Goal: Transaction & Acquisition: Purchase product/service

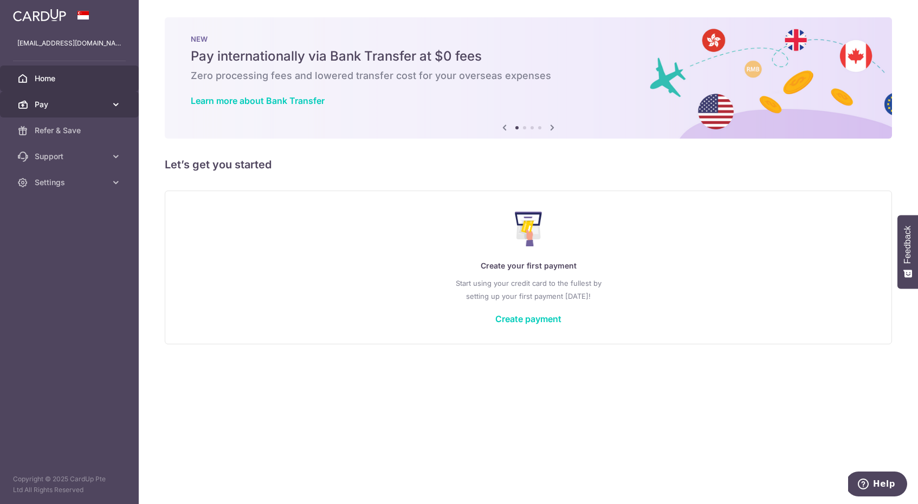
click at [64, 108] on span "Pay" at bounding box center [71, 104] width 72 height 11
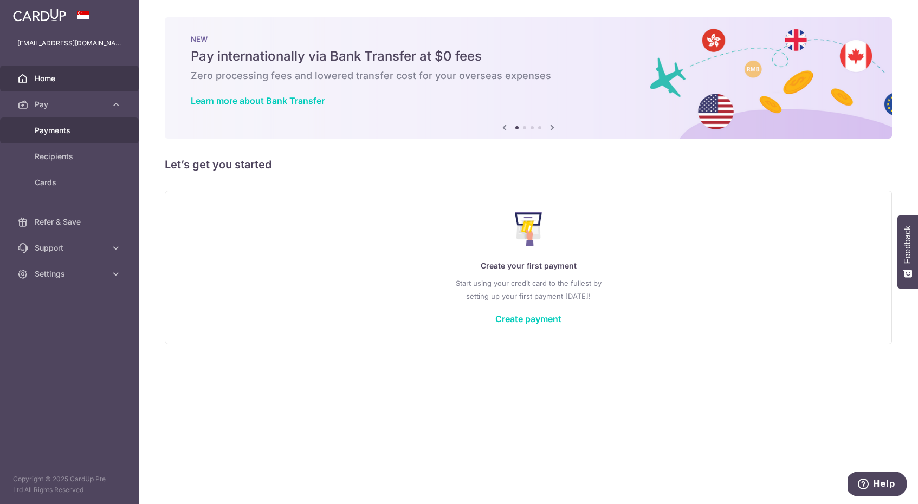
click at [62, 132] on span "Payments" at bounding box center [71, 130] width 72 height 11
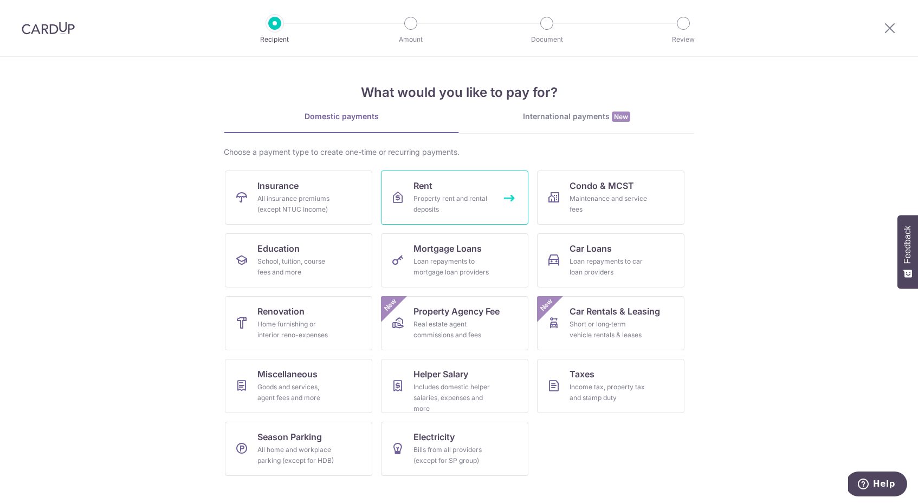
click at [452, 190] on link "Rent Property rent and rental deposits" at bounding box center [454, 198] width 147 height 54
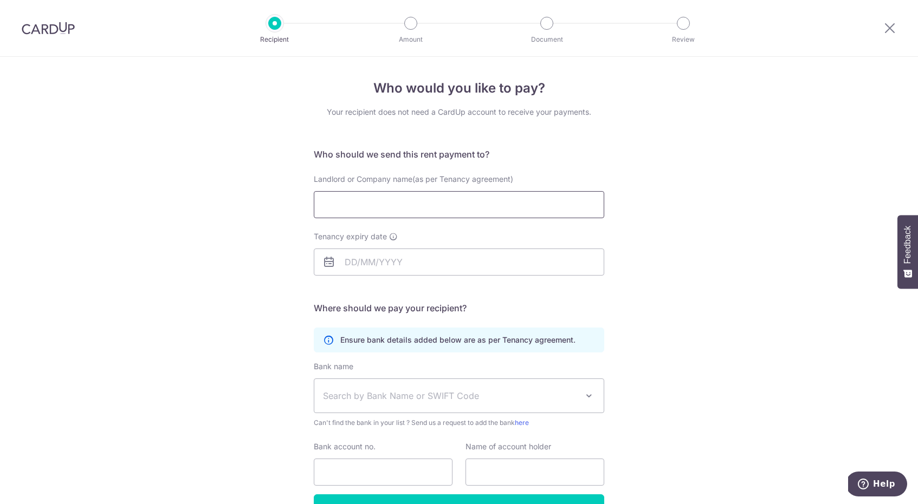
click at [406, 203] on input "Landlord or Company name(as per Tenancy agreement)" at bounding box center [459, 204] width 290 height 27
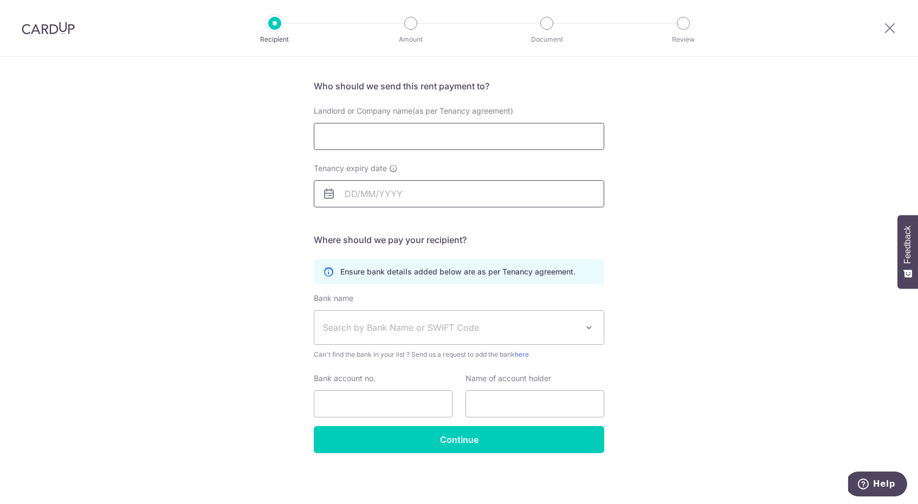
scroll to position [68, 0]
click at [383, 348] on div "Bank name Select Bank UBS AG ANEXT BANK PTE LTD Australia & New Zealand Banking…" at bounding box center [459, 327] width 290 height 67
click at [383, 325] on span "Search by Bank Name or SWIFT Code" at bounding box center [450, 328] width 255 height 13
click at [254, 347] on div "Who would you like to pay? Your recipient does not need a CardUp account to rec…" at bounding box center [459, 247] width 918 height 516
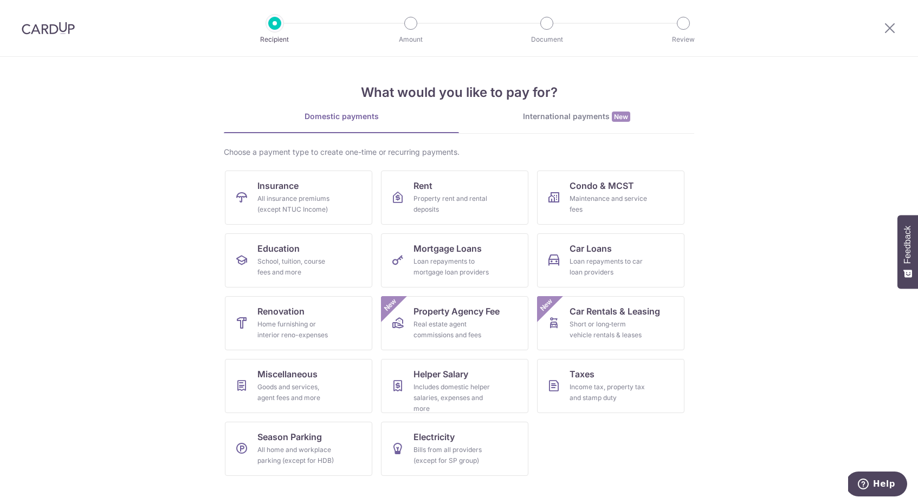
click at [631, 147] on div "Choose a payment type to create one-time or recurring payments." at bounding box center [459, 152] width 470 height 11
click at [595, 257] on div "Loan repayments to car loan providers" at bounding box center [608, 267] width 78 height 22
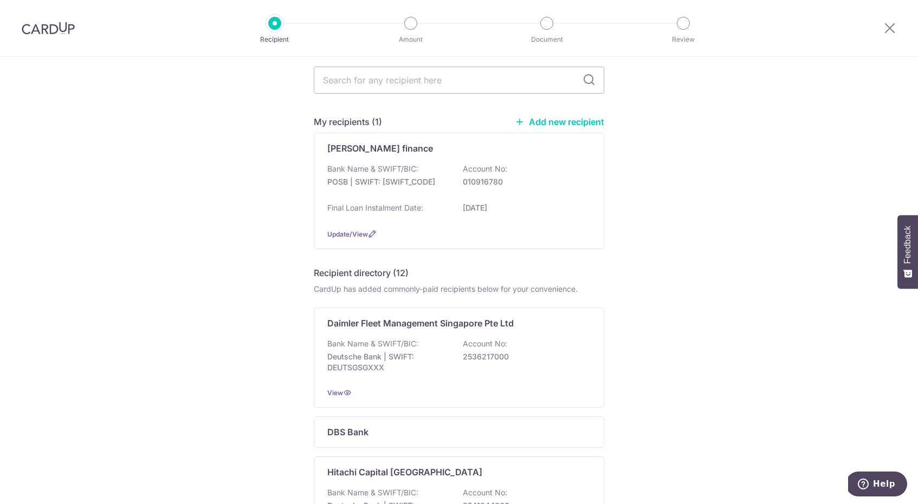
scroll to position [46, 0]
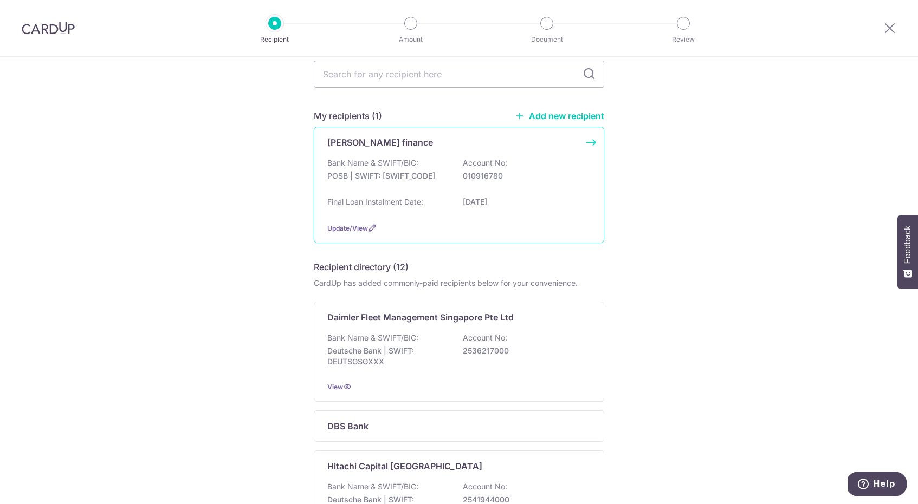
click at [467, 161] on p "Account No:" at bounding box center [485, 163] width 44 height 11
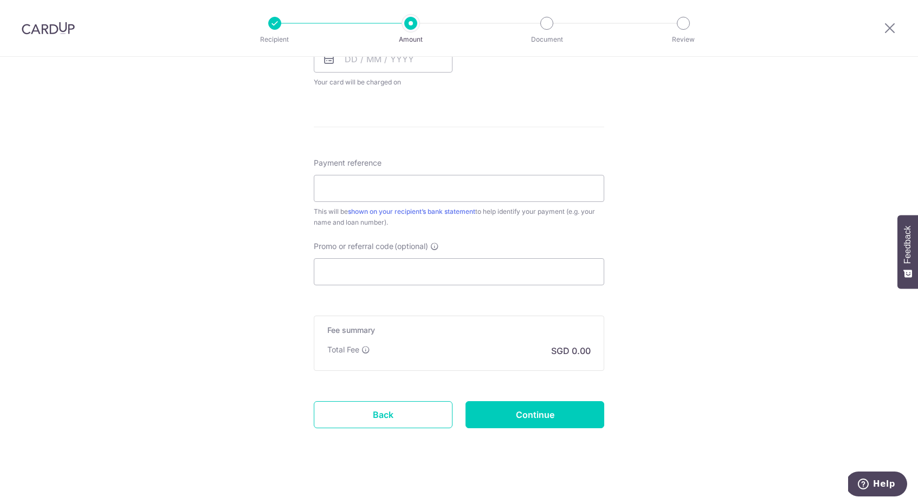
scroll to position [533, 0]
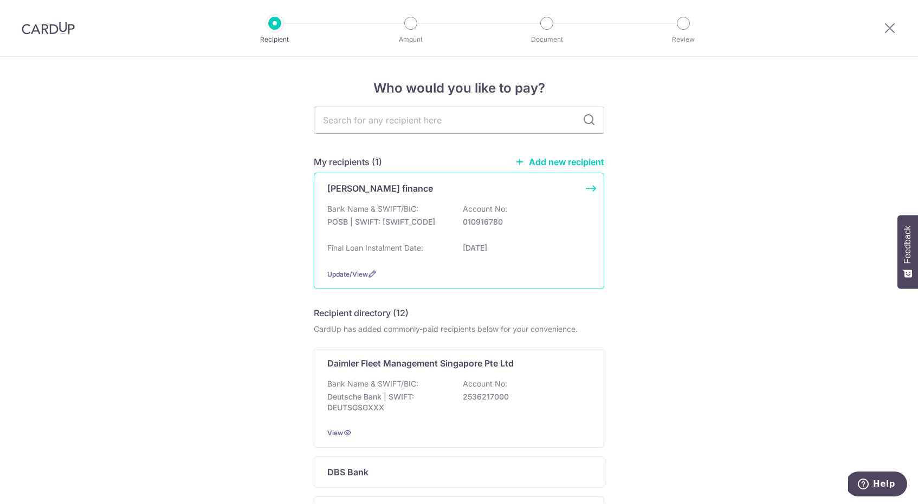
click at [451, 245] on div "Final Loan Instalment Date: 26/06/2030" at bounding box center [458, 251] width 263 height 17
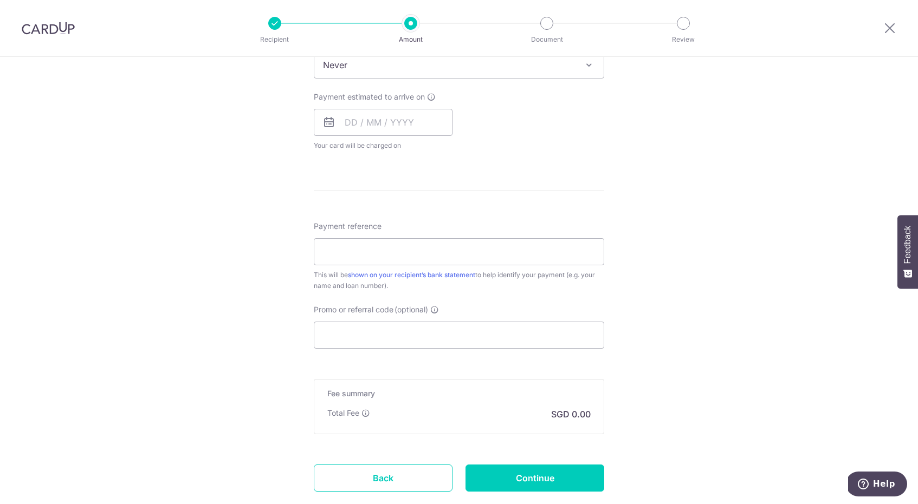
scroll to position [371, 0]
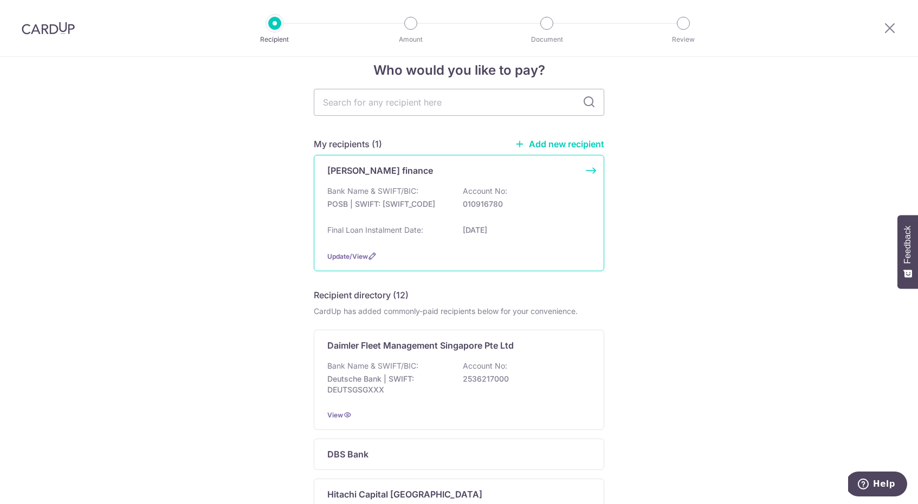
scroll to position [15, 0]
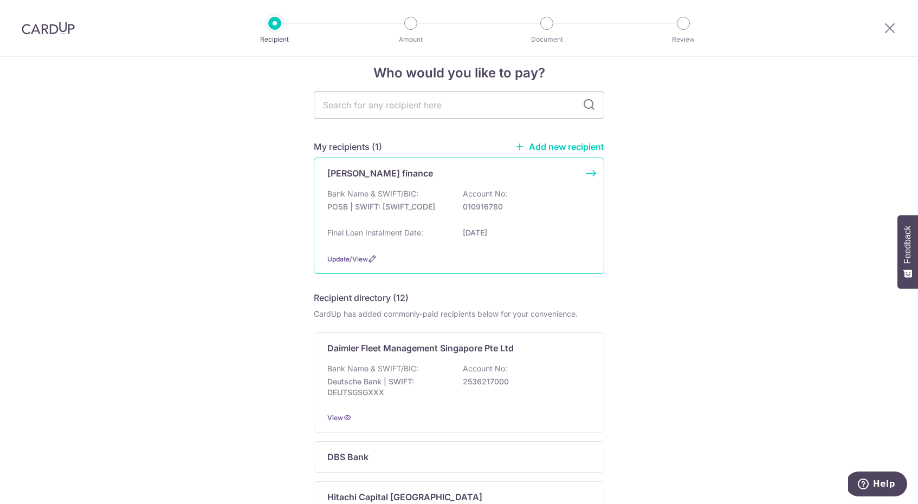
click at [487, 217] on div "Bank Name & SWIFT/BIC: POSB | SWIFT: DBSSSGSGXXX Account No: 010916780" at bounding box center [458, 206] width 263 height 35
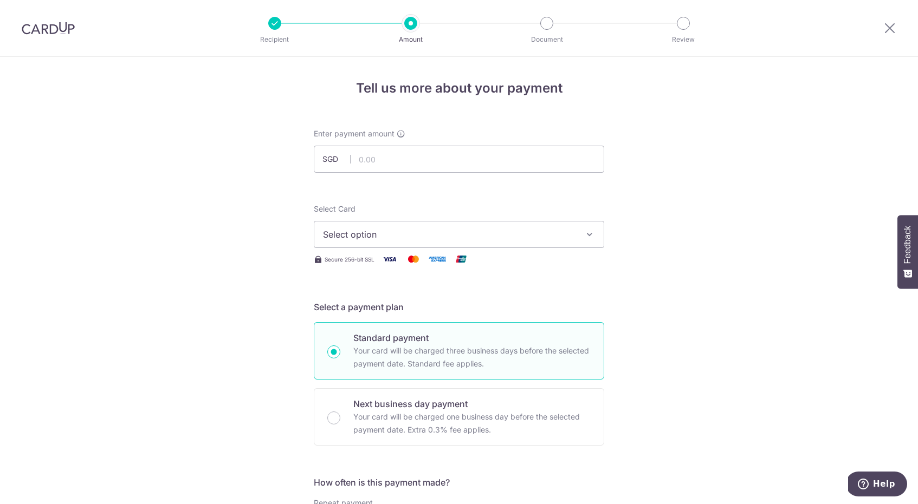
click at [411, 249] on div "Select Card Select option Add credit card Secure 256-bit SSL" at bounding box center [459, 235] width 290 height 62
click at [411, 245] on button "Select option" at bounding box center [459, 234] width 290 height 27
click at [403, 262] on span "Add credit card" at bounding box center [468, 265] width 252 height 11
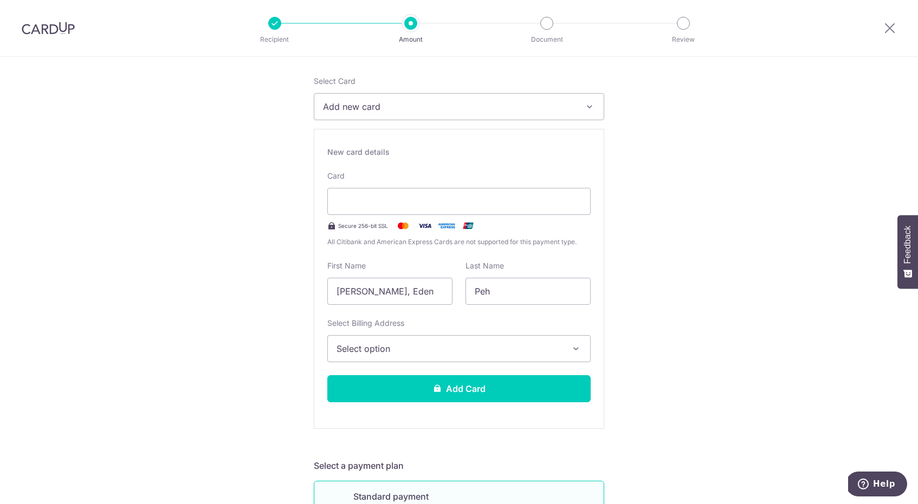
scroll to position [127, 0]
type input "09 / 2028"
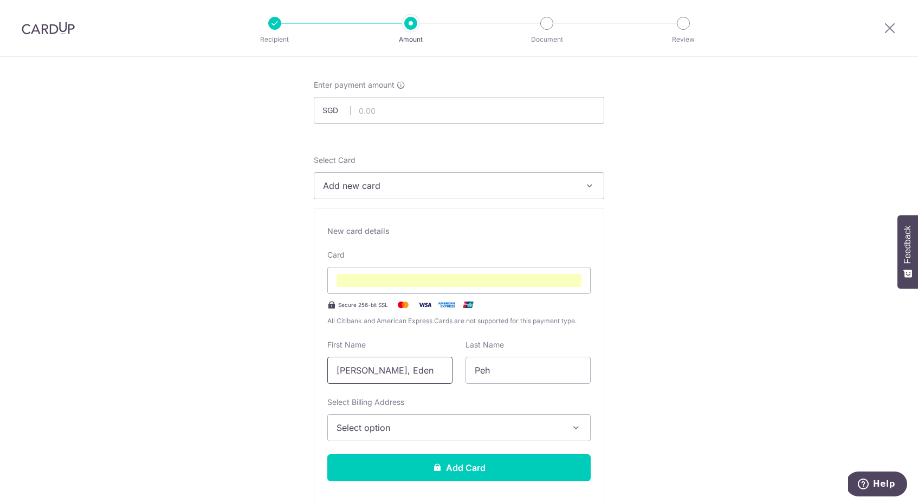
drag, startPoint x: 426, startPoint y: 366, endPoint x: 301, endPoint y: 366, distance: 124.6
type input "Valerie"
type input "Thong"
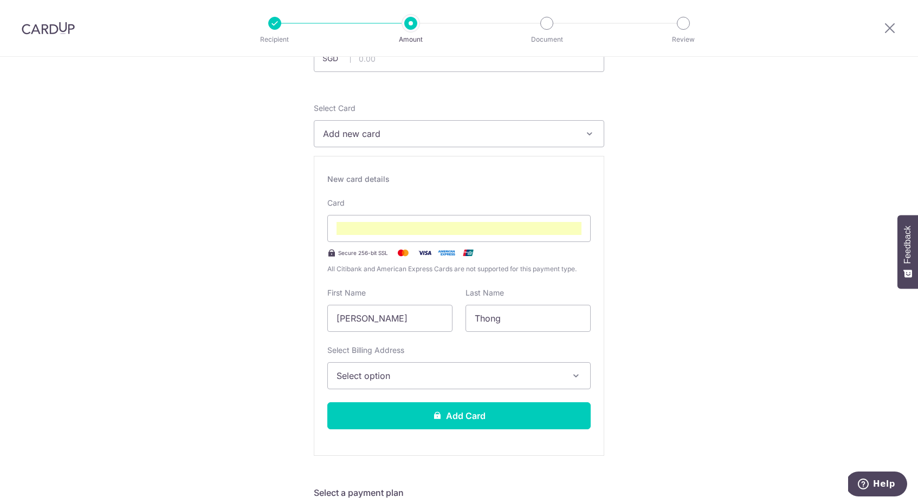
scroll to position [99, 0]
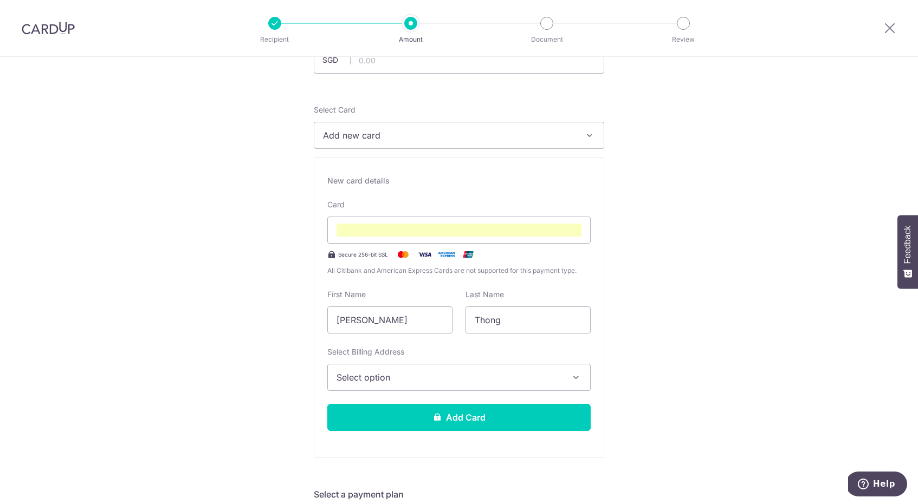
click at [477, 379] on span "Select option" at bounding box center [448, 377] width 225 height 13
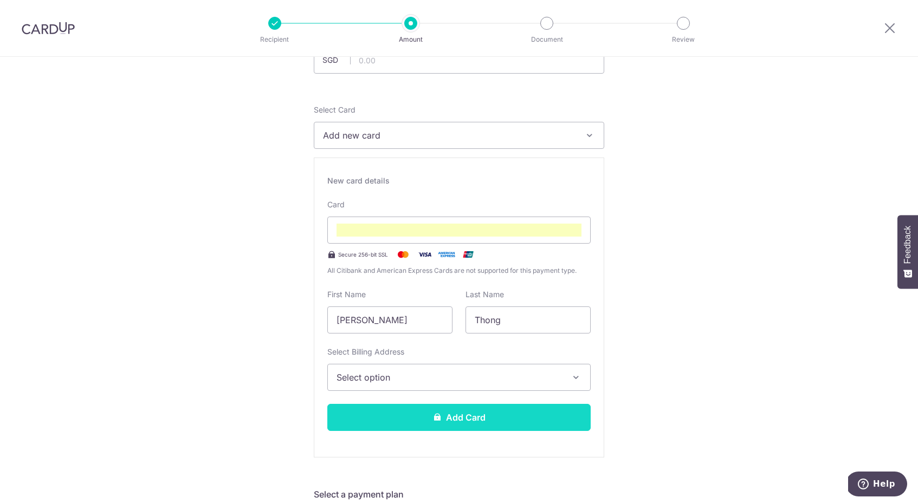
click at [478, 422] on button "Add Card" at bounding box center [458, 417] width 263 height 27
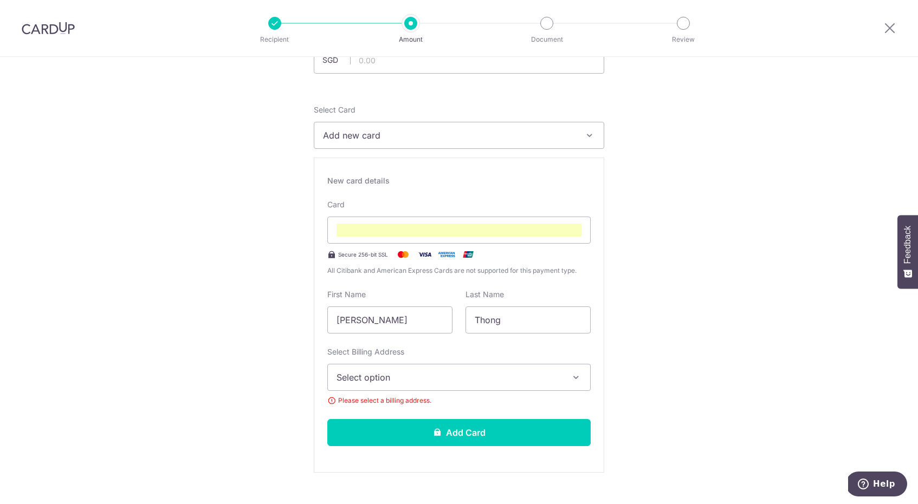
click at [482, 386] on button "Select option" at bounding box center [458, 377] width 263 height 27
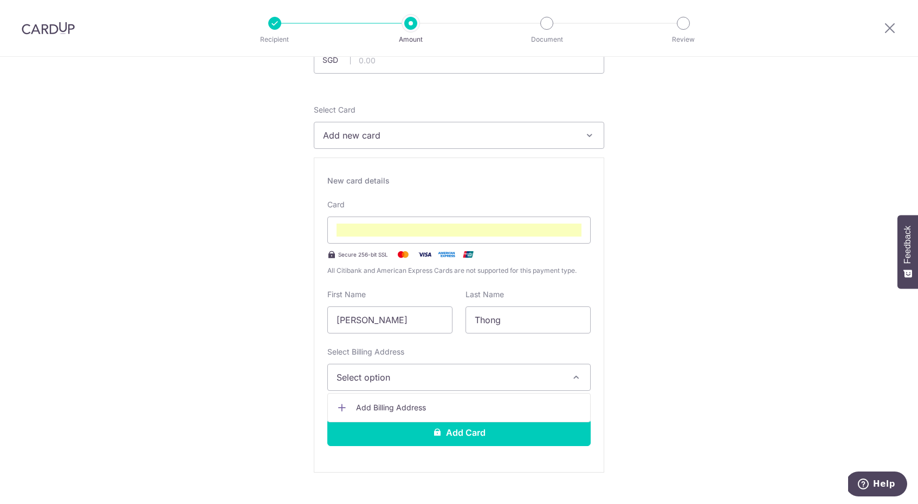
click at [468, 406] on span "Add Billing Address" at bounding box center [468, 408] width 225 height 11
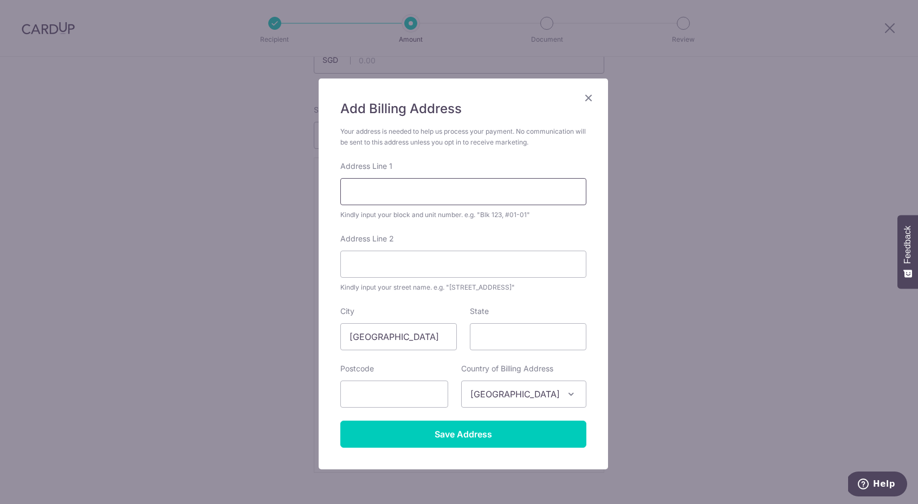
click at [449, 197] on input "Address Line 1" at bounding box center [463, 191] width 246 height 27
type input "633D"
type input "Senja Road"
type input "674633"
click at [565, 374] on div "Country of Billing Address Select Country Afghanistan Aland Islands Albania Alg…" at bounding box center [524, 386] width 138 height 44
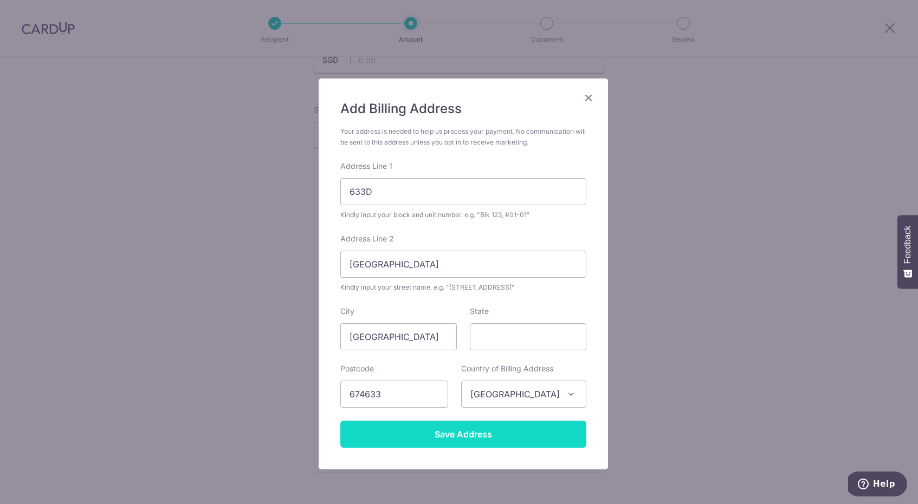
click at [494, 434] on input "Save Address" at bounding box center [463, 434] width 246 height 27
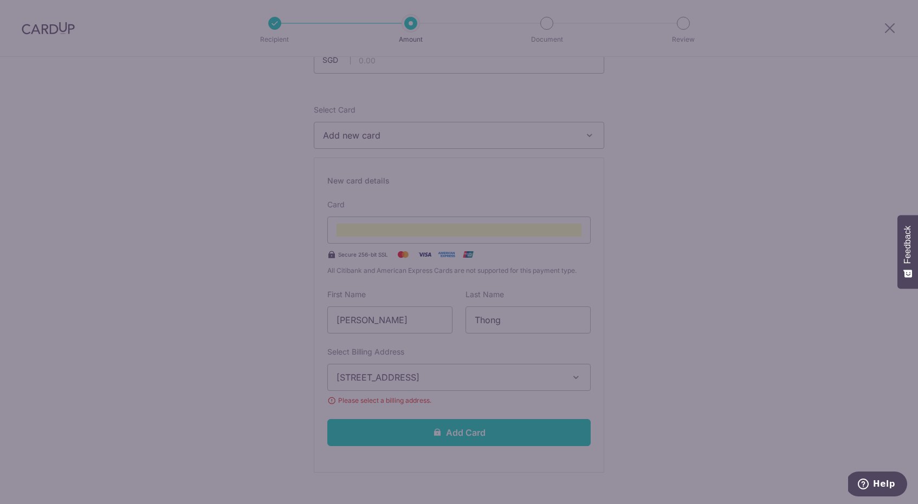
click at [494, 434] on body "Recipient Amount Document Review Tell us more about your payment Enter payment …" at bounding box center [459, 252] width 918 height 504
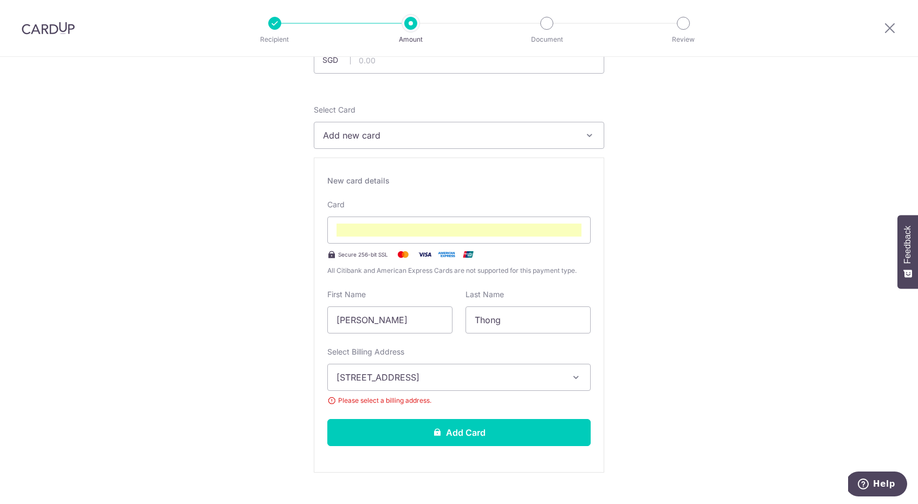
copy main "Your address is needed to help us process your payment. No communication will b…"
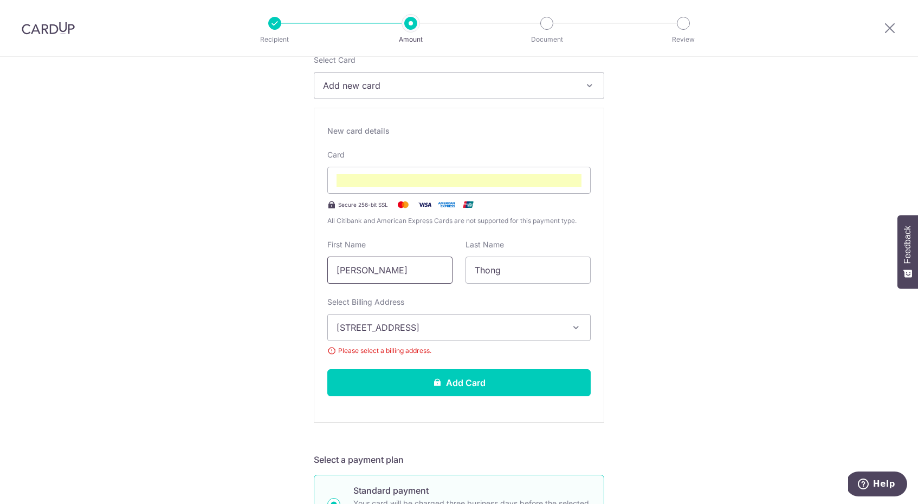
scroll to position [160, 0]
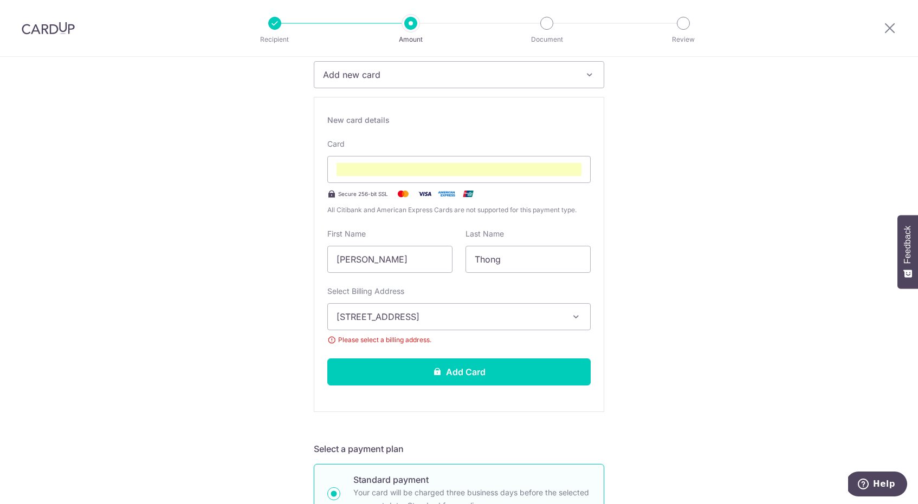
click at [464, 312] on span "[STREET_ADDRESS]" at bounding box center [448, 316] width 225 height 13
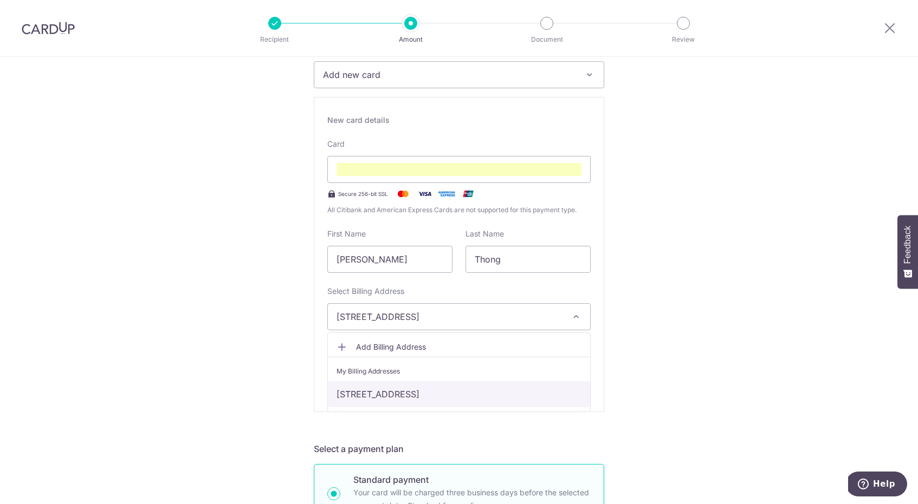
click at [396, 394] on link "[STREET_ADDRESS]" at bounding box center [459, 394] width 262 height 26
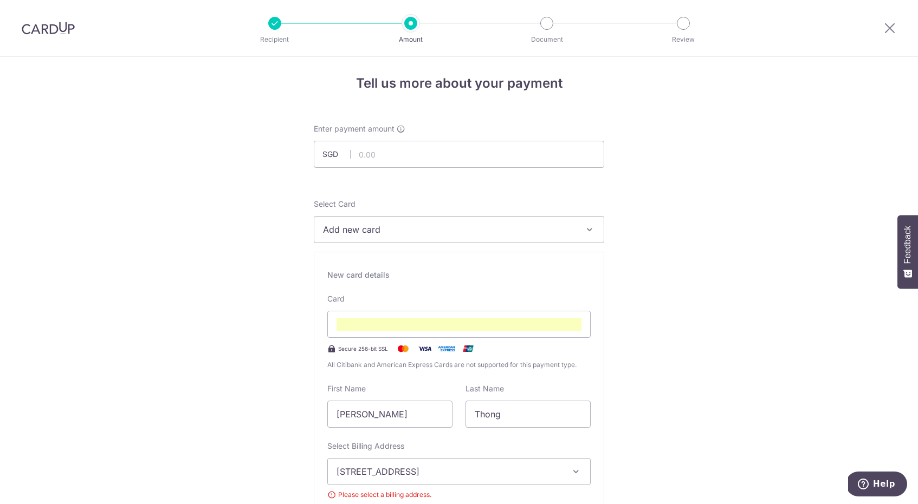
scroll to position [0, 0]
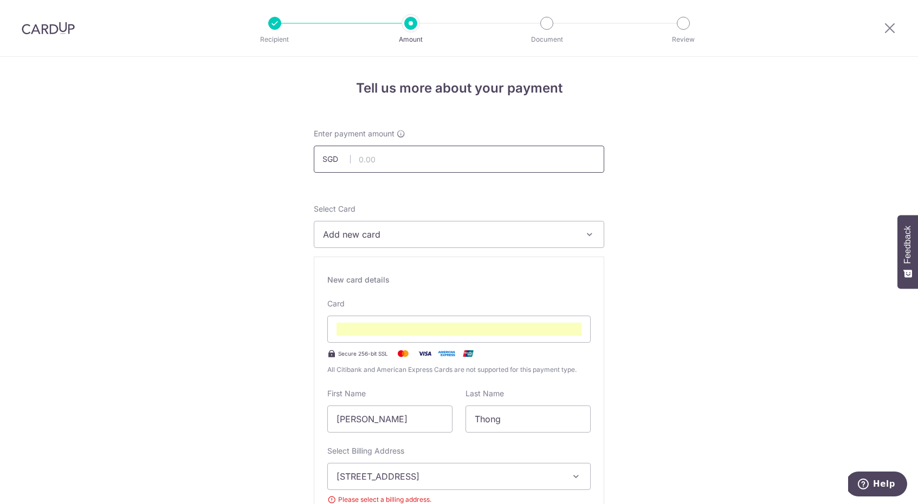
drag, startPoint x: 386, startPoint y: 163, endPoint x: 365, endPoint y: 164, distance: 21.2
click at [365, 164] on input "text" at bounding box center [459, 159] width 290 height 27
click at [356, 208] on div "Select Card Add new card Add credit card" at bounding box center [459, 226] width 290 height 44
click at [370, 161] on input "2,230.00" at bounding box center [459, 159] width 290 height 27
click at [375, 159] on input "2130.00" at bounding box center [459, 159] width 290 height 27
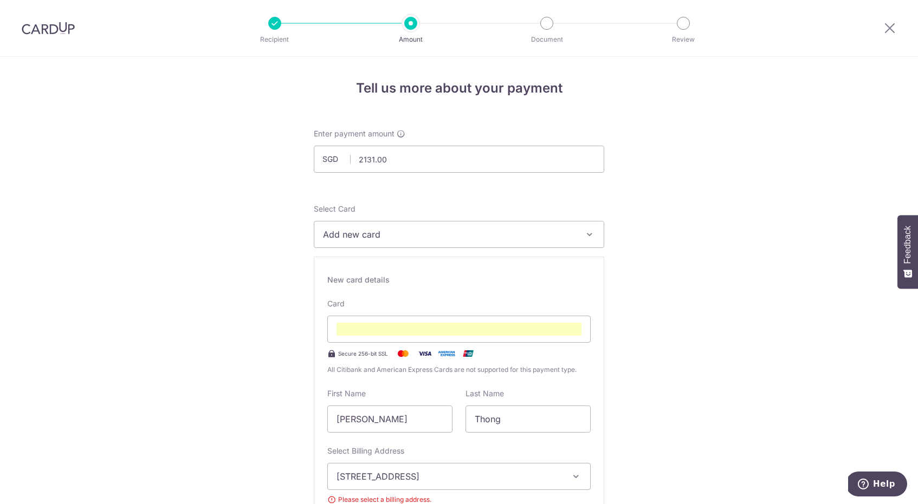
type input "2,131.00"
click at [406, 216] on div "Select Card Add new card Add credit card" at bounding box center [459, 226] width 290 height 44
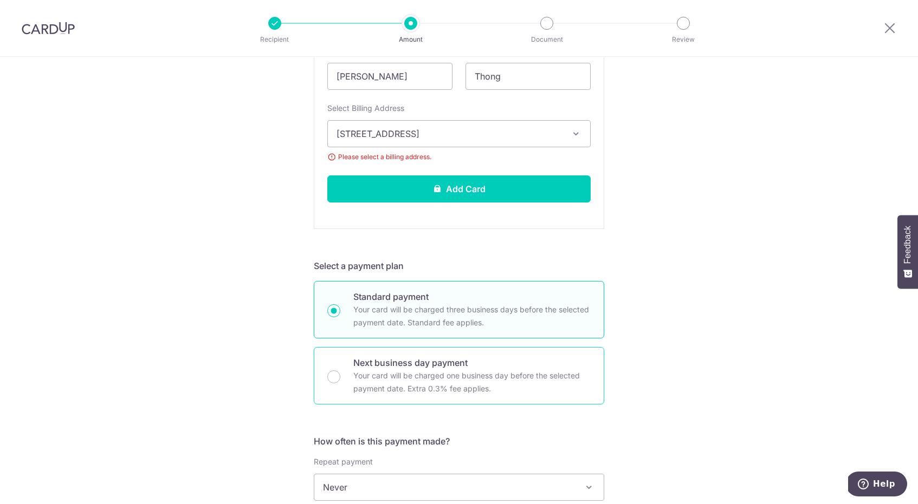
scroll to position [322, 0]
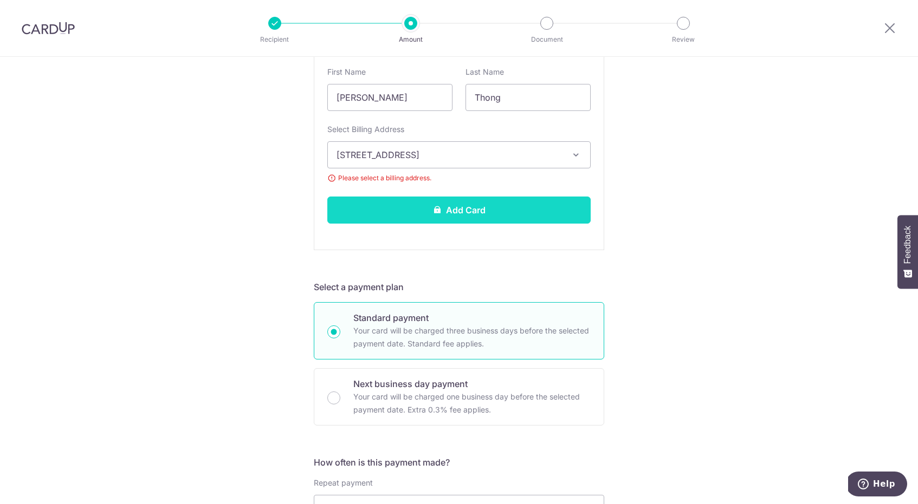
click at [420, 217] on button "Add Card" at bounding box center [458, 210] width 263 height 27
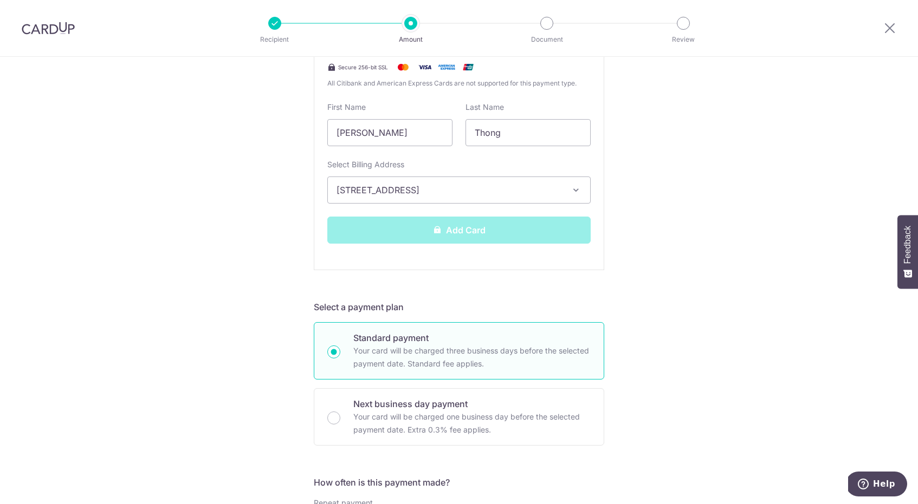
scroll to position [295, 0]
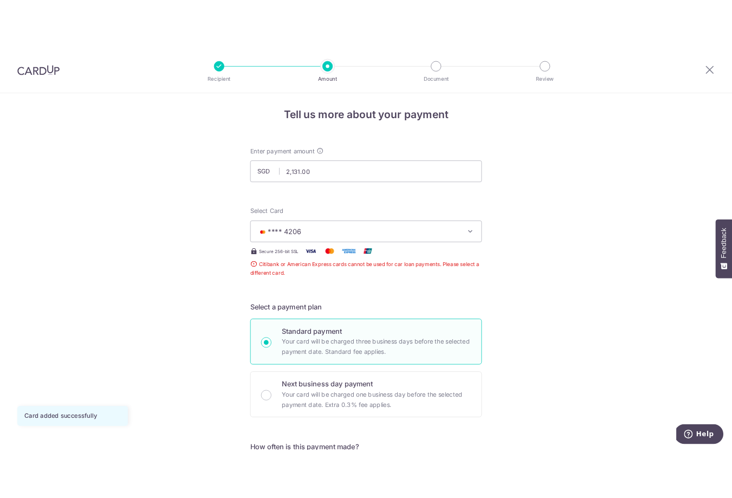
scroll to position [4, 0]
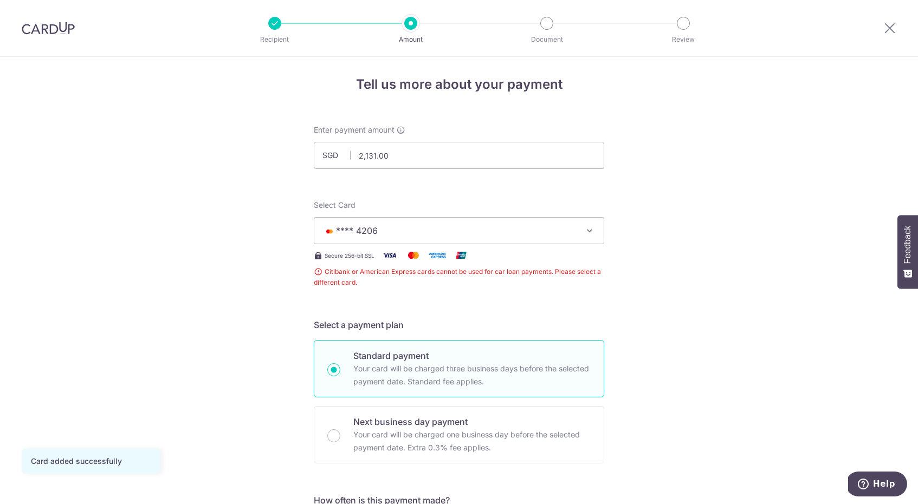
click at [413, 224] on span "**** 4206" at bounding box center [449, 230] width 252 height 13
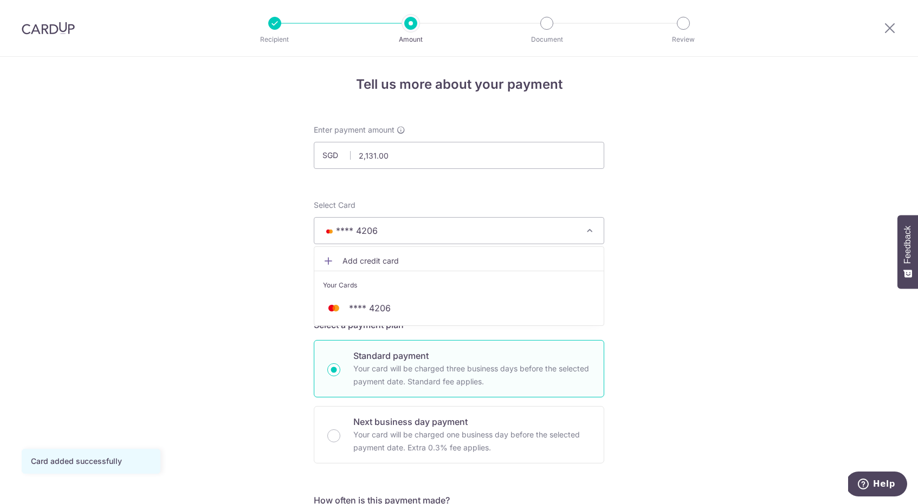
click at [410, 258] on span "Add credit card" at bounding box center [468, 261] width 252 height 11
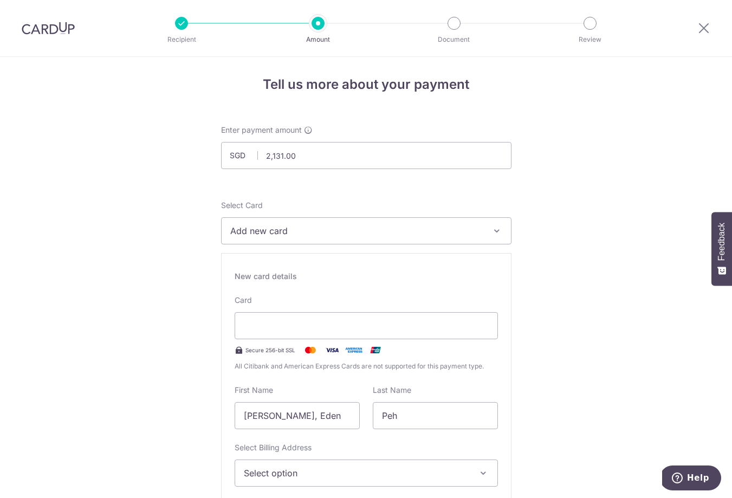
click at [51, 25] on img at bounding box center [48, 28] width 53 height 13
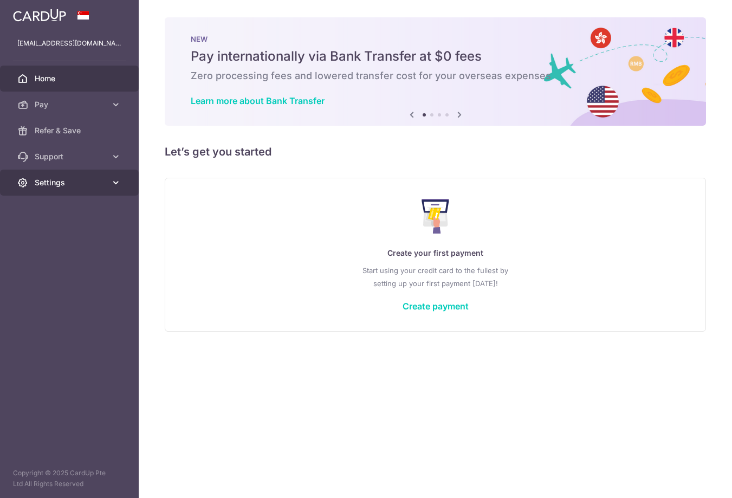
click at [65, 184] on span "Settings" at bounding box center [71, 182] width 72 height 11
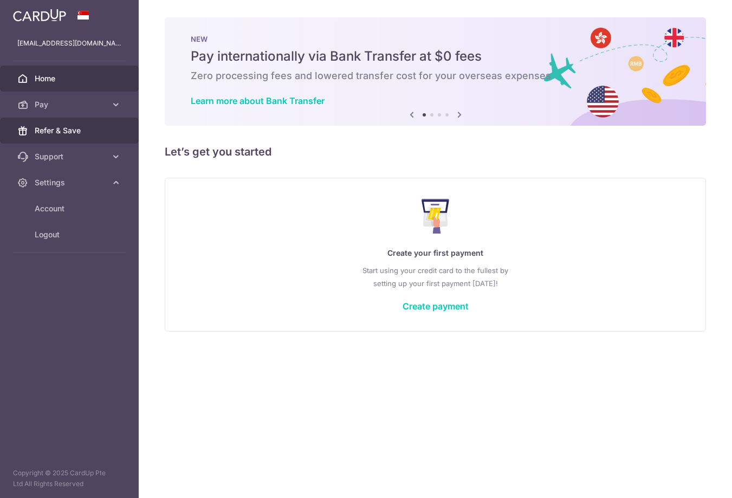
click at [79, 132] on span "Refer & Save" at bounding box center [71, 130] width 72 height 11
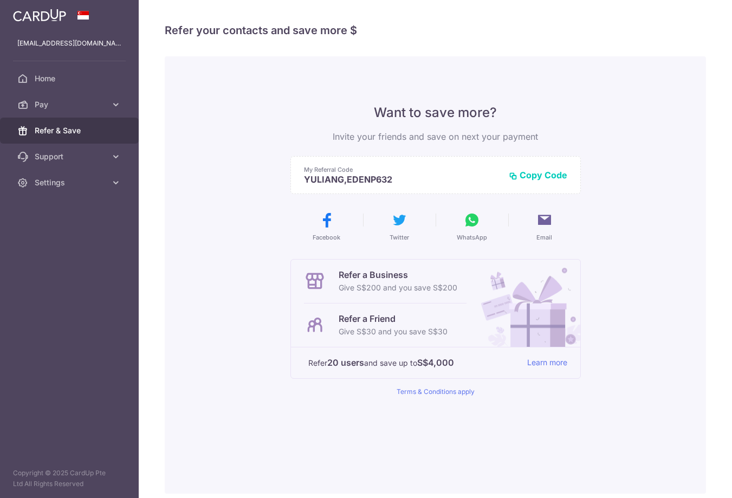
click at [529, 177] on button "Copy Code" at bounding box center [538, 175] width 59 height 11
click at [555, 174] on button "Copied" at bounding box center [546, 175] width 41 height 11
click at [473, 220] on icon at bounding box center [471, 219] width 17 height 17
click at [470, 220] on icon at bounding box center [471, 219] width 17 height 17
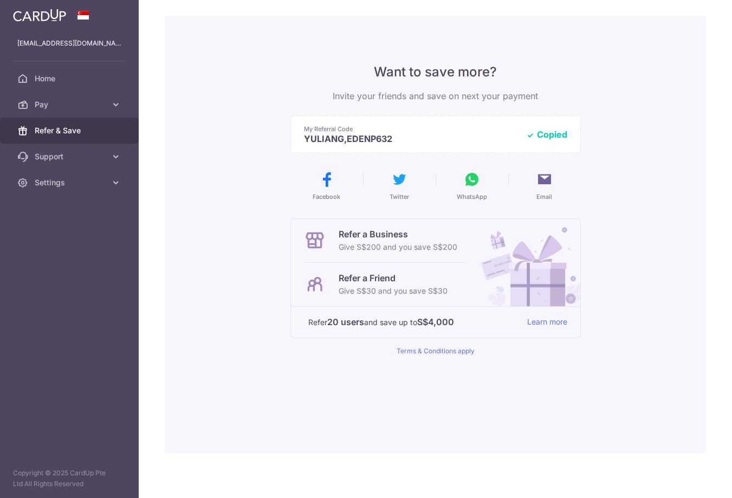
scroll to position [38, 0]
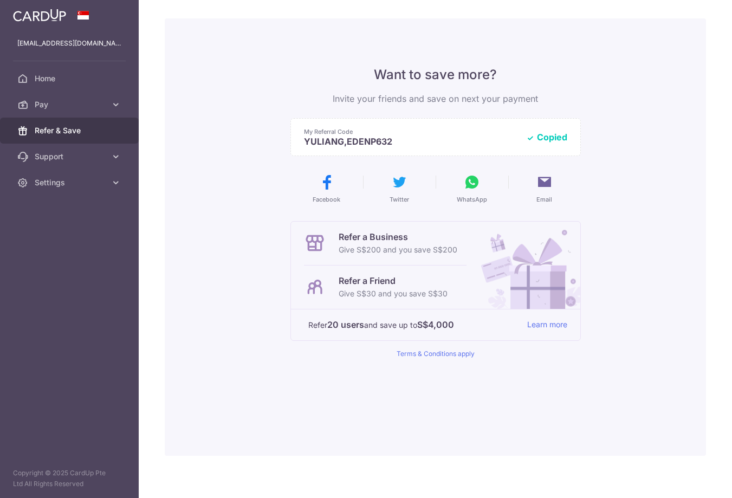
click at [360, 289] on p "Give S$30 and you save S$30" at bounding box center [393, 293] width 109 height 13
click at [62, 164] on link "Support" at bounding box center [69, 157] width 139 height 26
click at [74, 211] on span "Contact Us" at bounding box center [71, 208] width 72 height 11
